Goal: Task Accomplishment & Management: Use online tool/utility

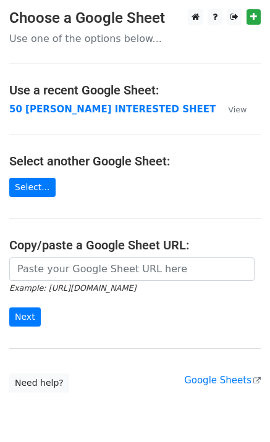
click at [30, 115] on td "50 [PERSON_NAME] INTERESTED SHEET" at bounding box center [112, 110] width 206 height 14
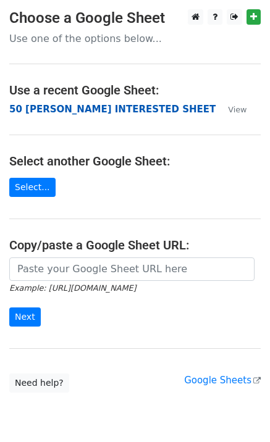
click at [32, 114] on strong "50 [PERSON_NAME] INTERESTED SHEET" at bounding box center [112, 109] width 206 height 11
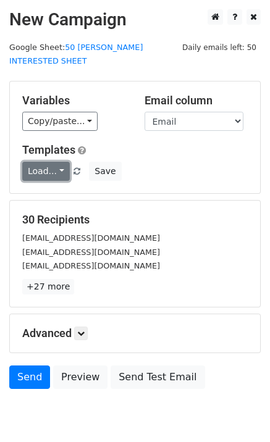
click at [32, 162] on link "Load..." at bounding box center [46, 171] width 48 height 19
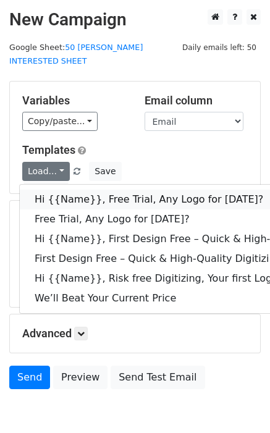
click at [70, 190] on link "Hi {{Name}}, Free Trial, Any Logo for [DATE]?" at bounding box center [197, 200] width 354 height 20
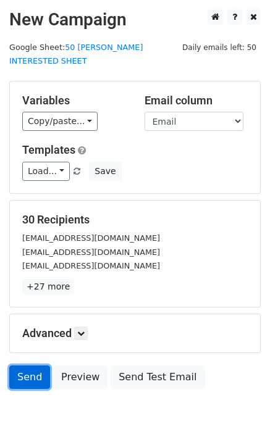
click at [37, 369] on link "Send" at bounding box center [29, 377] width 41 height 23
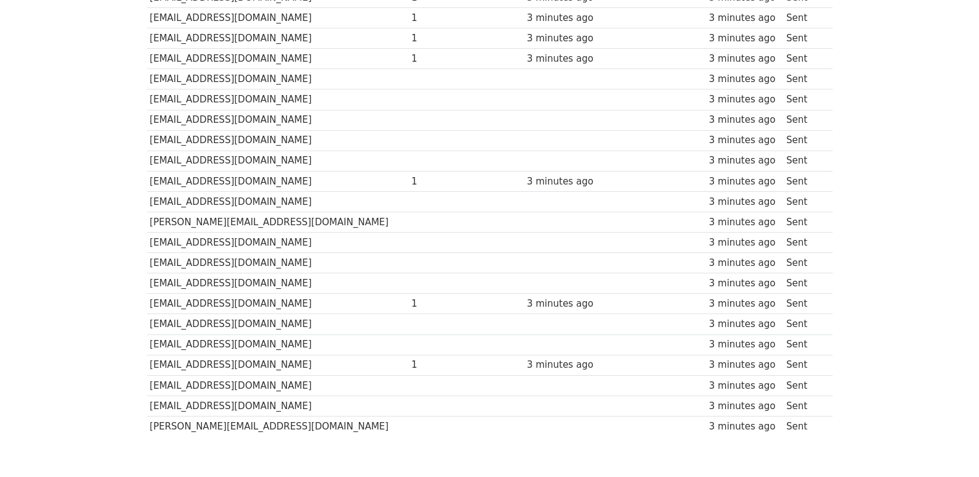
scroll to position [451, 0]
